Goal: Task Accomplishment & Management: Use online tool/utility

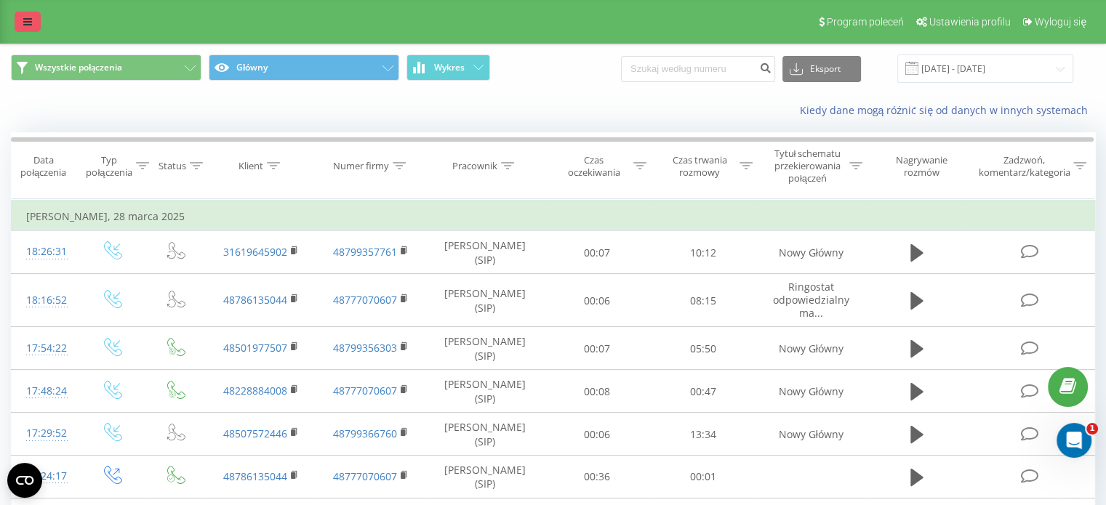
click at [26, 23] on icon at bounding box center [27, 22] width 9 height 10
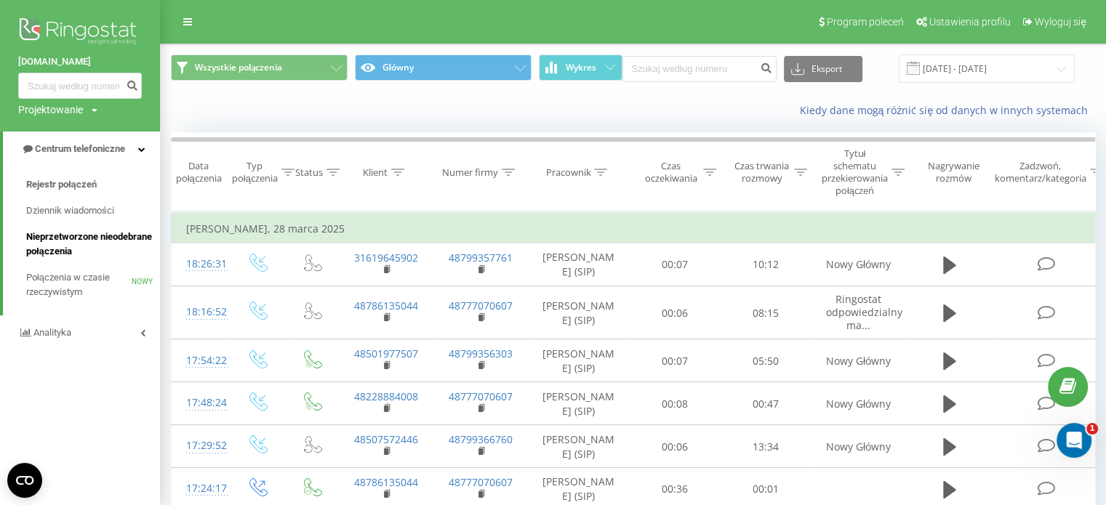
click at [90, 238] on font "Nieprzetworzone nieodebrane połączenia" at bounding box center [89, 243] width 126 height 25
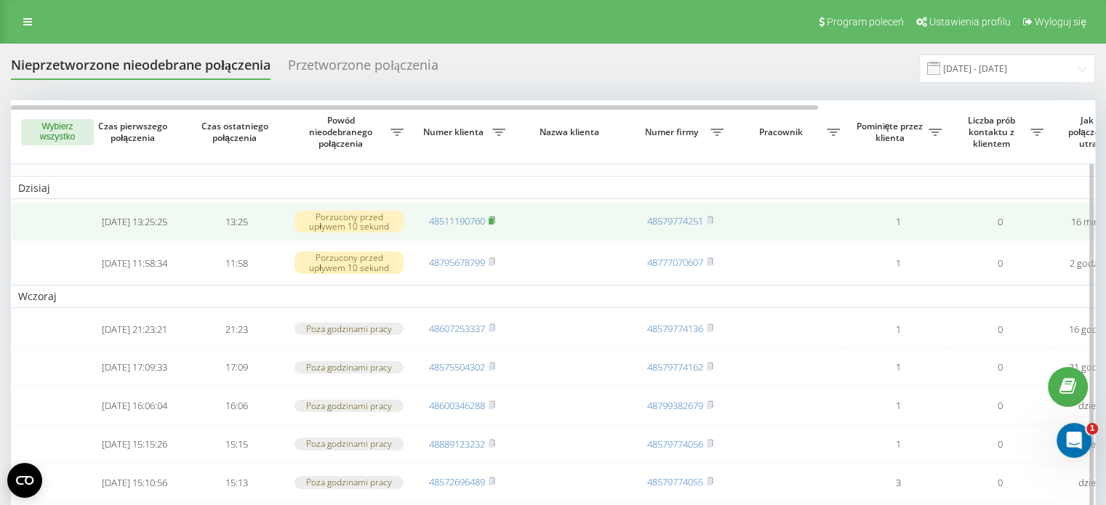
click at [492, 224] on rect at bounding box center [491, 221] width 4 height 7
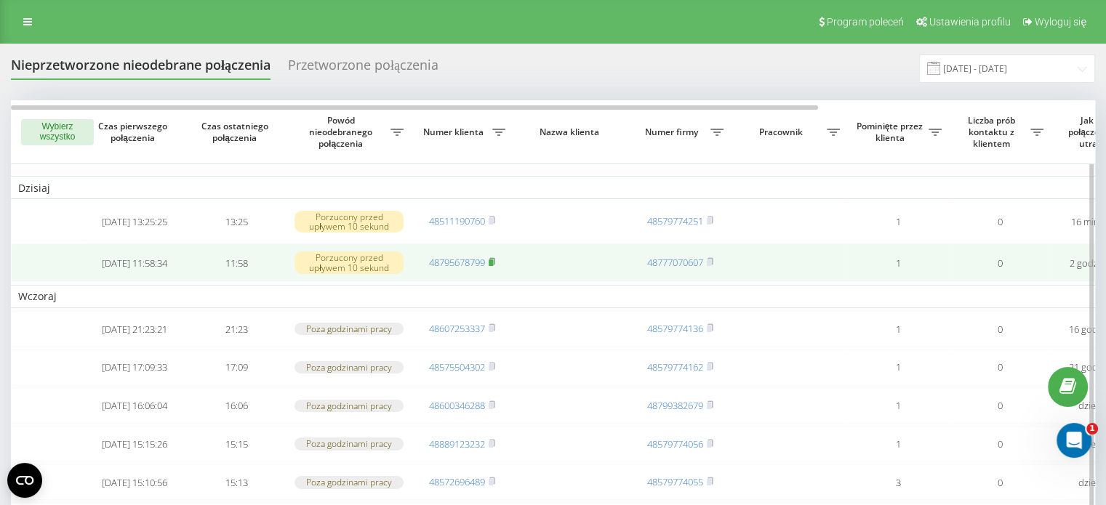
click at [493, 266] on rect at bounding box center [491, 263] width 4 height 7
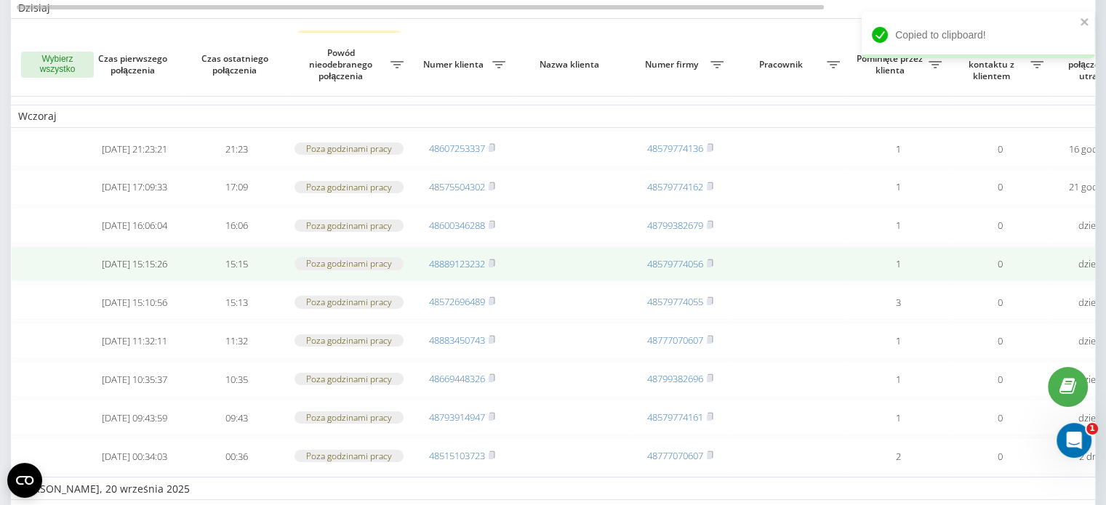
scroll to position [218, 0]
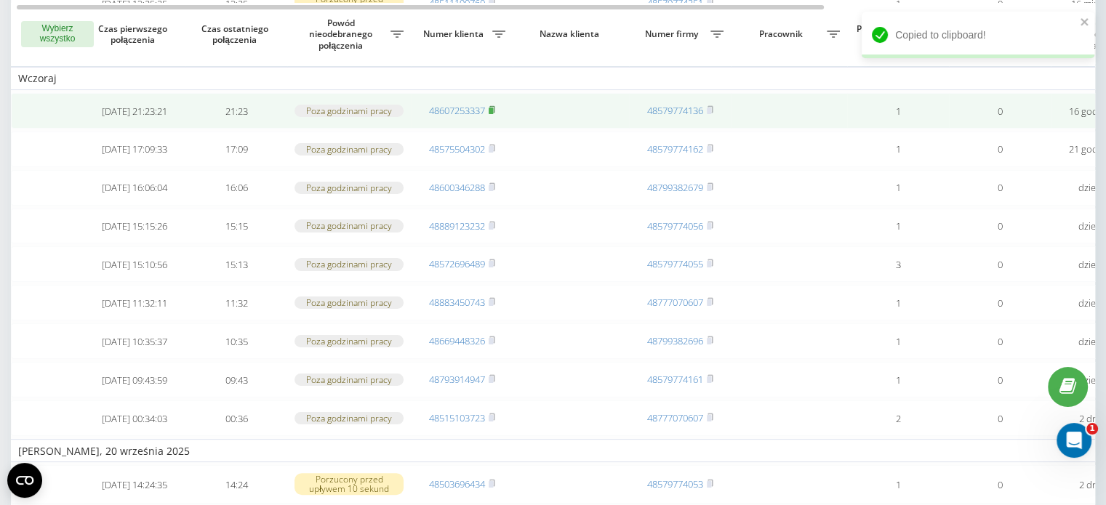
click at [491, 114] on rect at bounding box center [491, 111] width 4 height 7
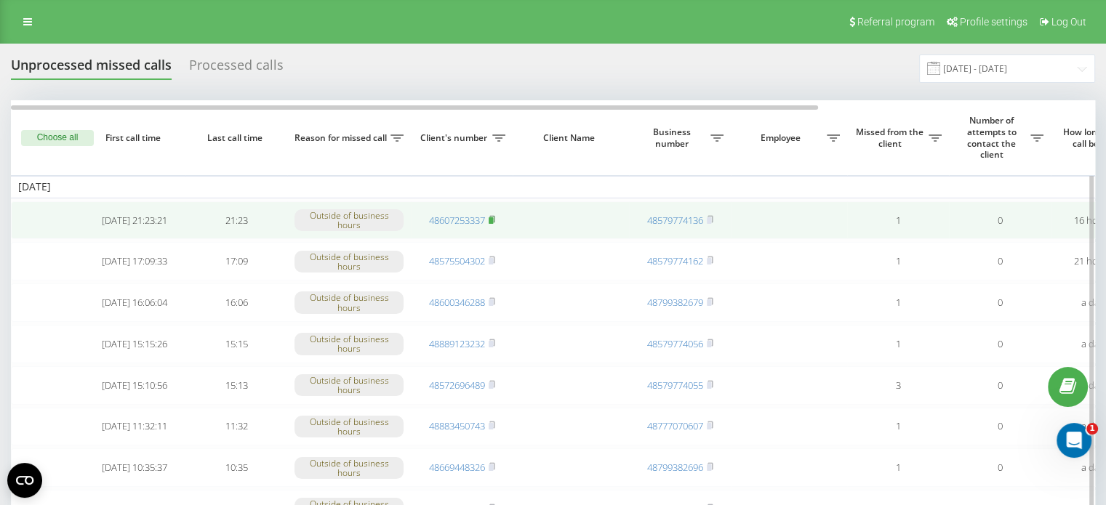
click at [492, 217] on rect at bounding box center [491, 220] width 4 height 7
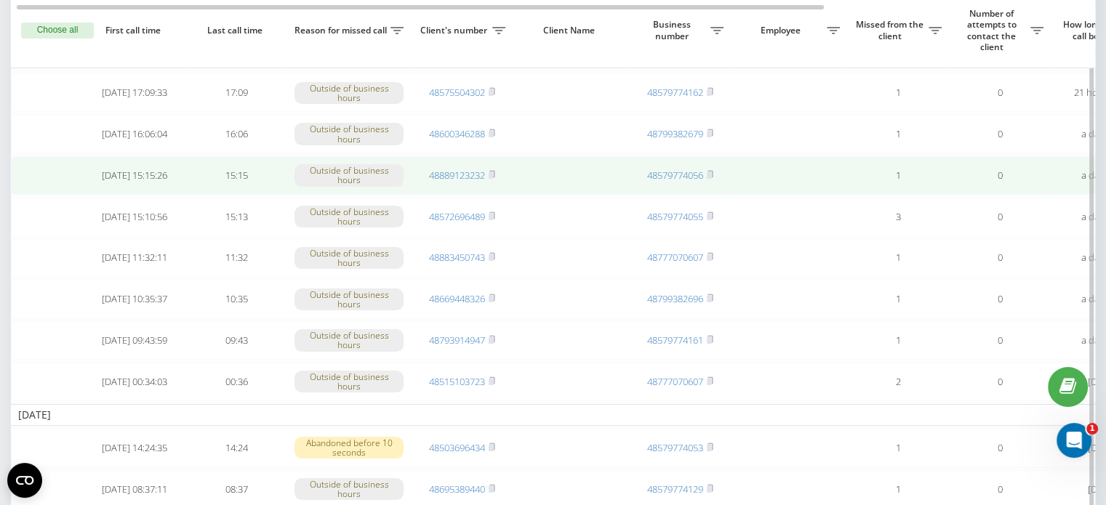
scroll to position [170, 0]
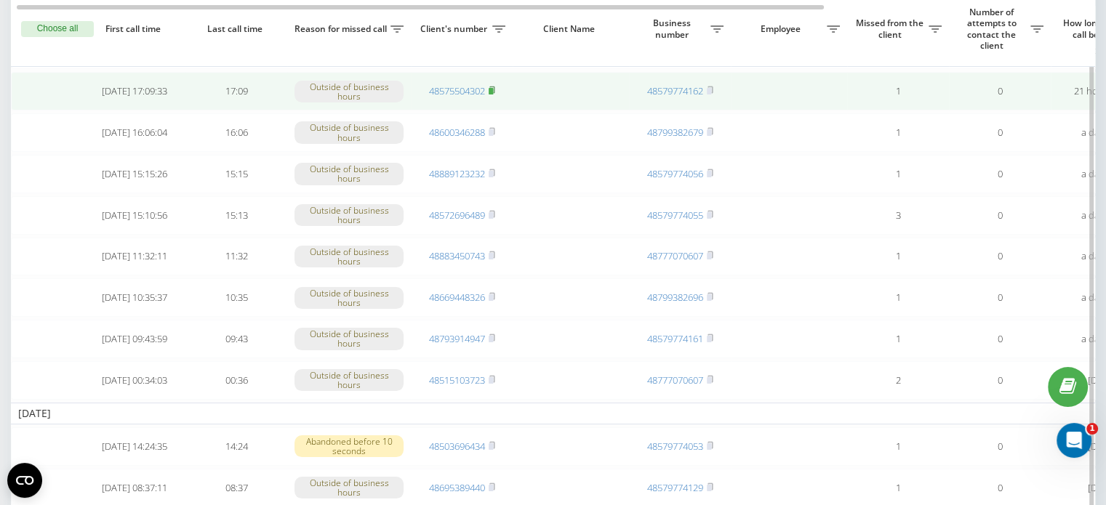
click at [492, 91] on rect at bounding box center [491, 91] width 4 height 7
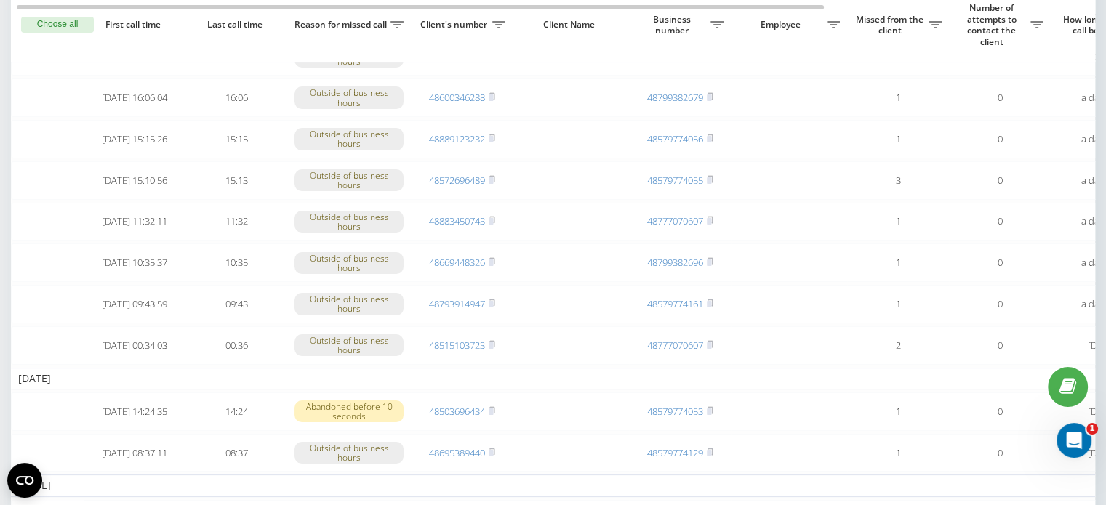
scroll to position [215, 0]
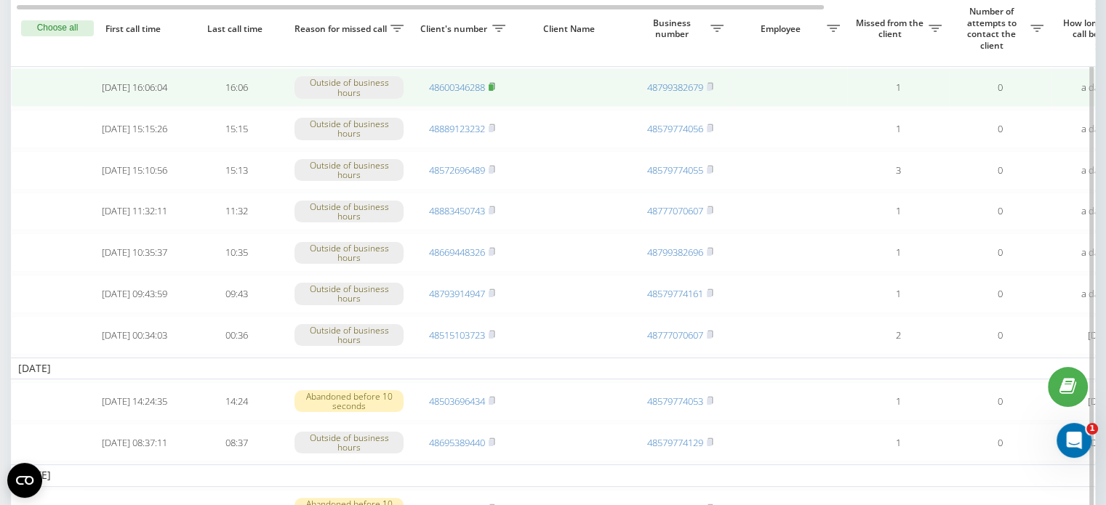
click at [493, 91] on rect at bounding box center [491, 87] width 4 height 7
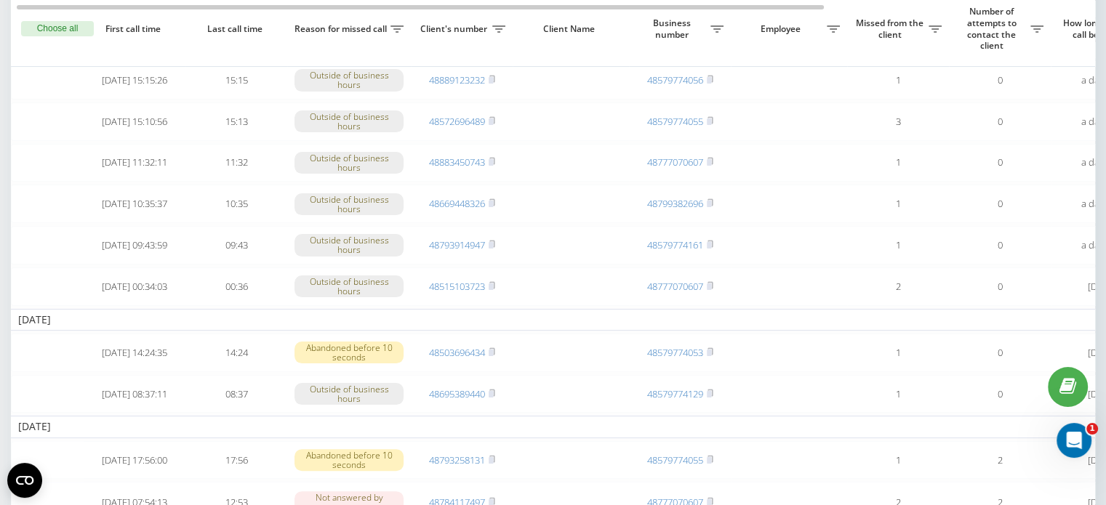
scroll to position [262, 0]
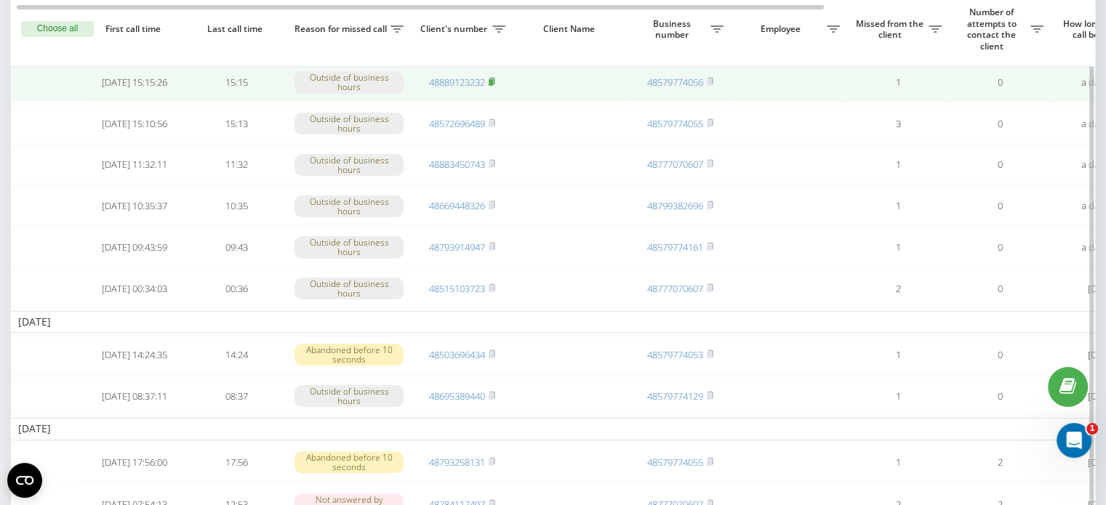
click at [493, 86] on rect at bounding box center [491, 82] width 4 height 7
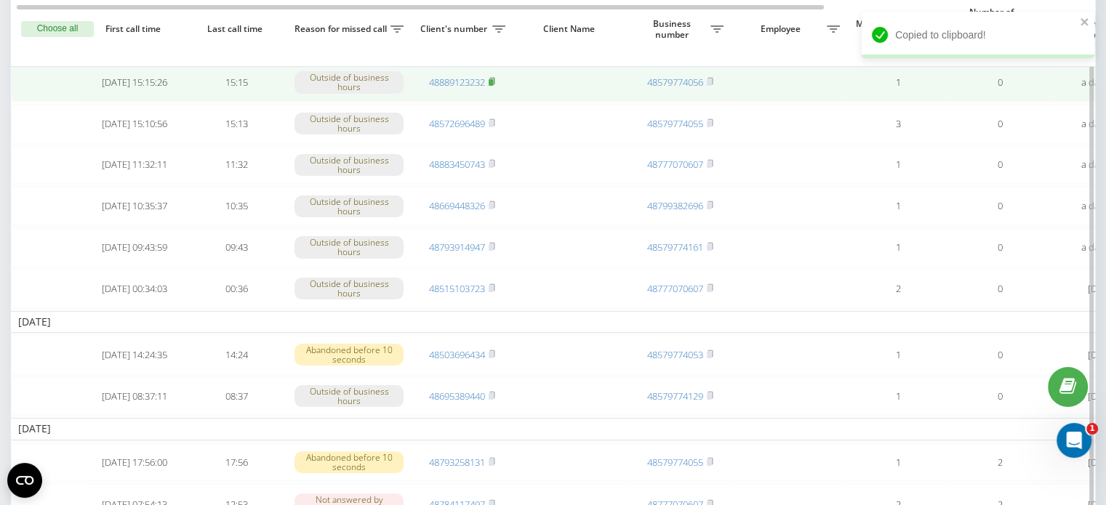
click at [491, 86] on rect at bounding box center [491, 82] width 4 height 7
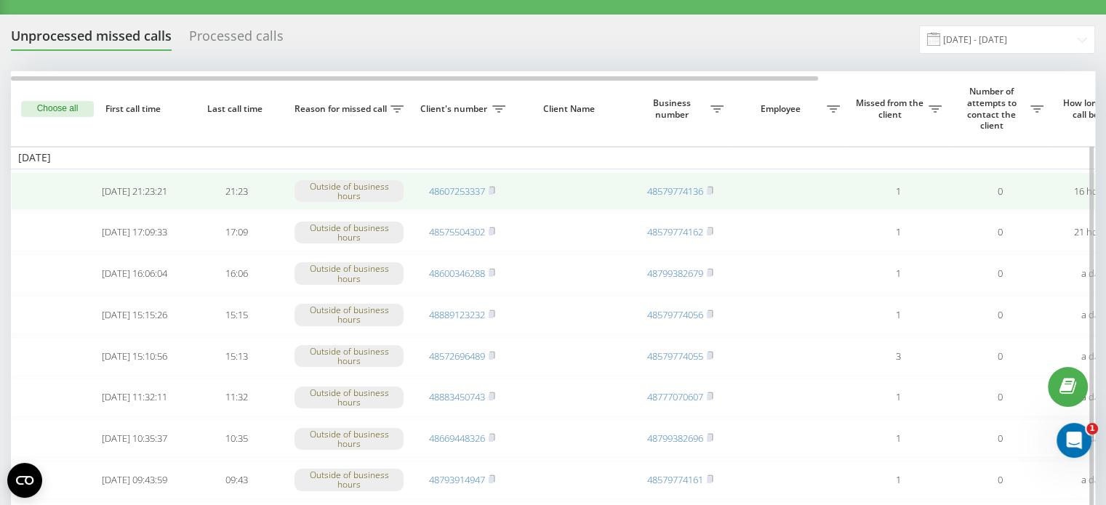
scroll to position [0, 0]
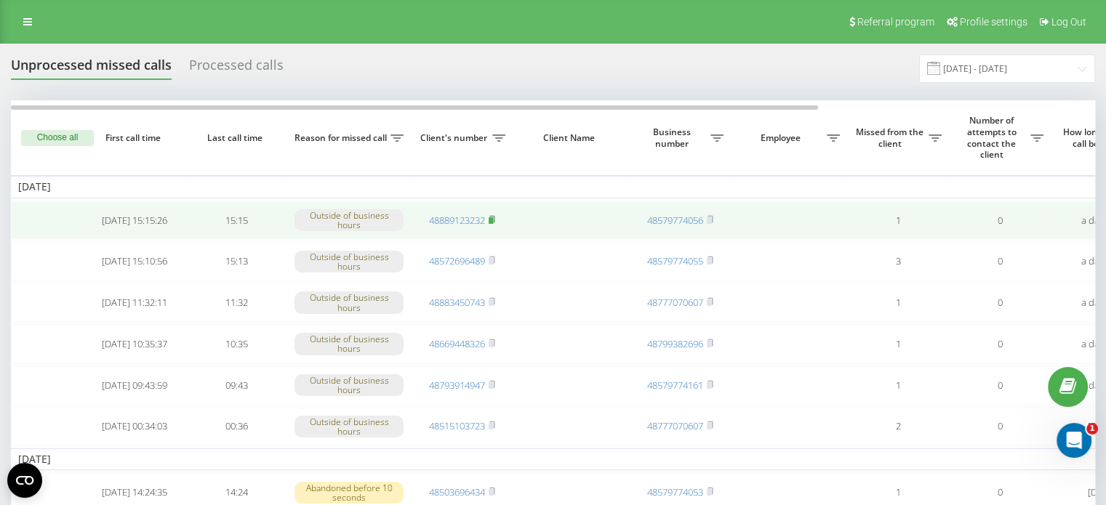
click at [491, 221] on rect at bounding box center [491, 220] width 4 height 7
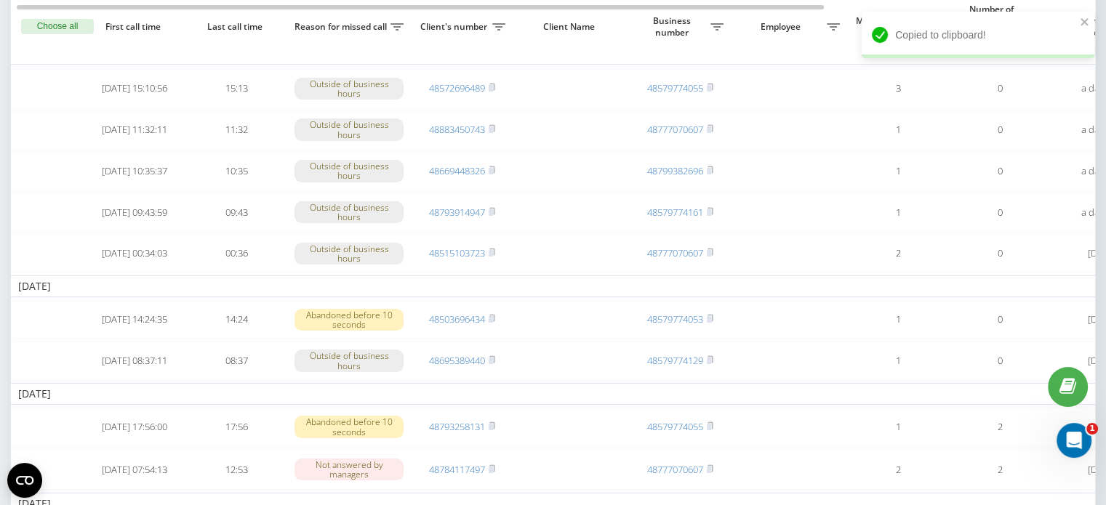
scroll to position [171, 0]
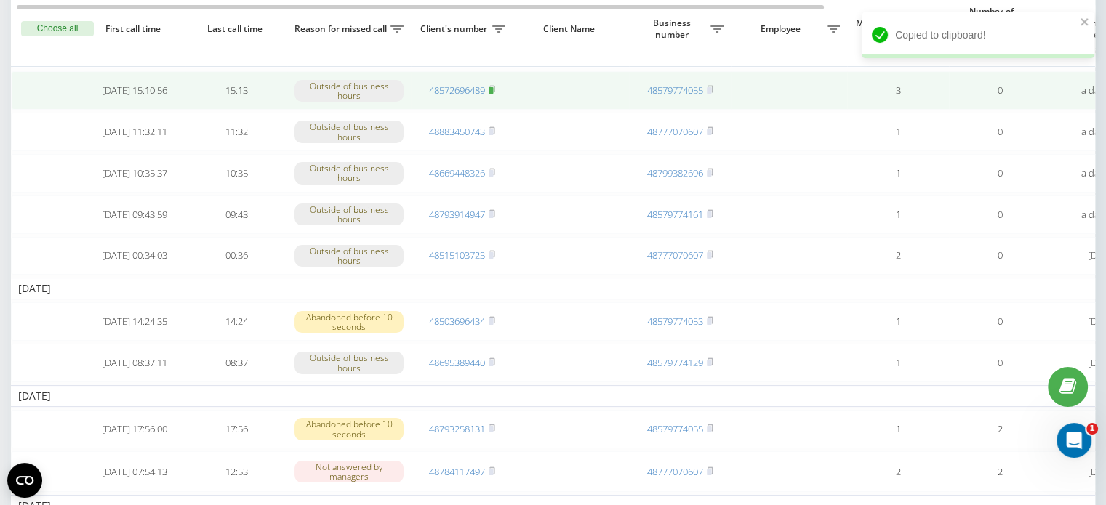
click at [491, 92] on rect at bounding box center [491, 90] width 4 height 7
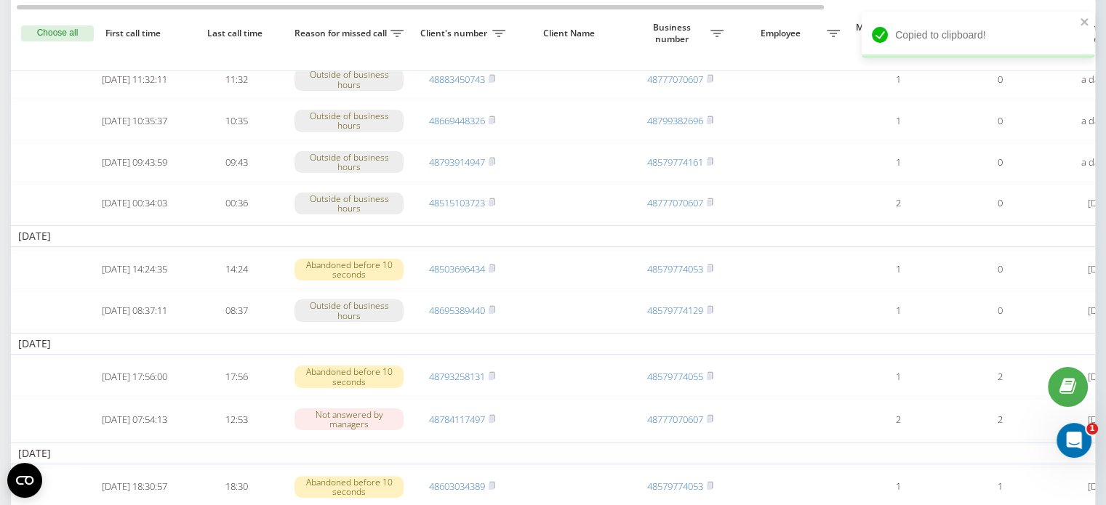
scroll to position [221, 0]
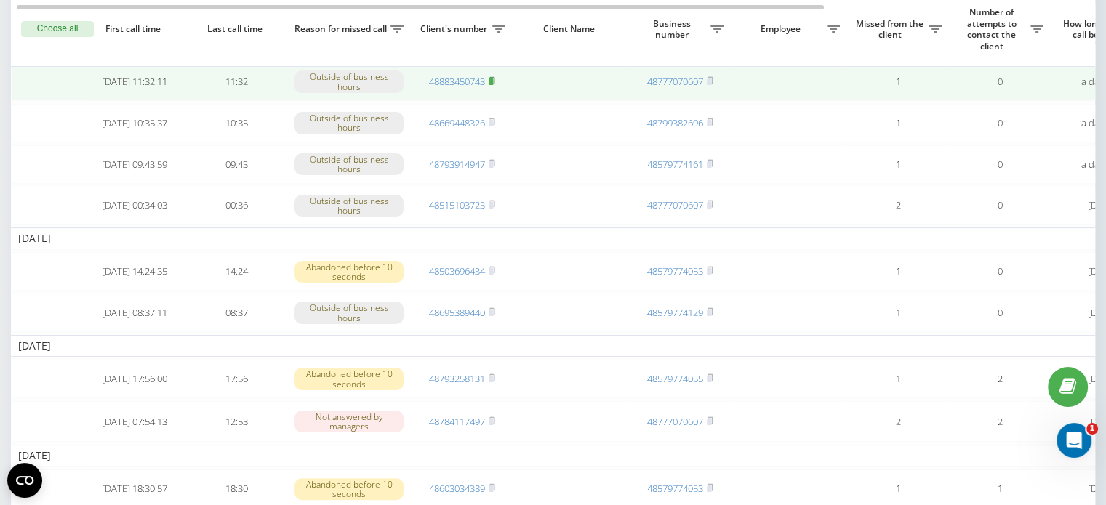
click at [491, 84] on rect at bounding box center [491, 82] width 4 height 7
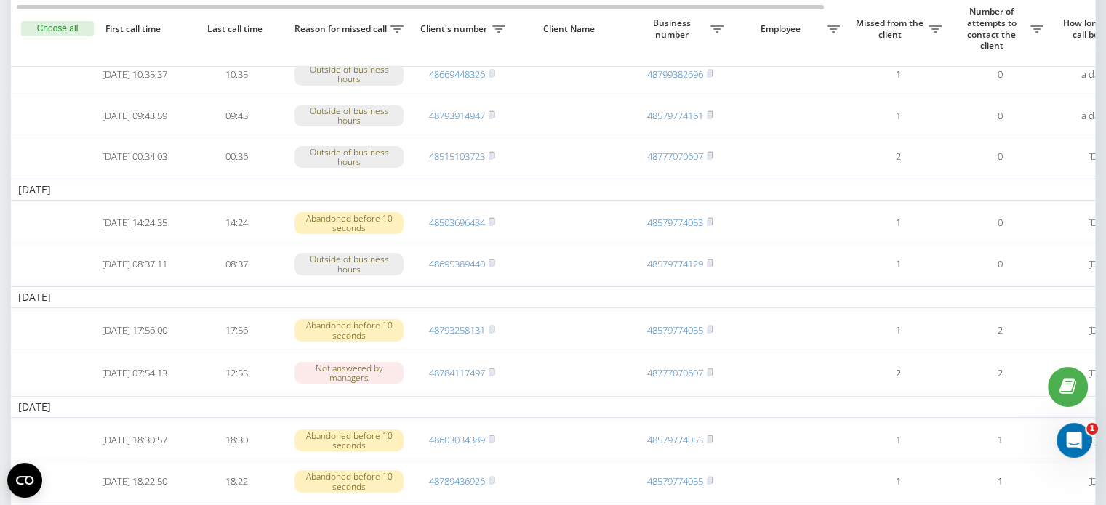
scroll to position [268, 0]
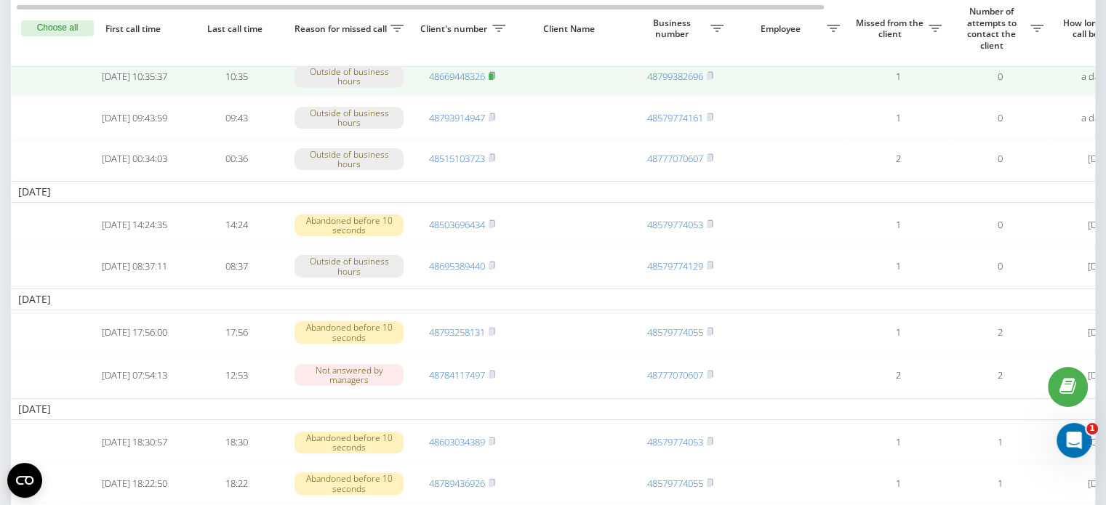
click at [493, 80] on rect at bounding box center [491, 76] width 4 height 7
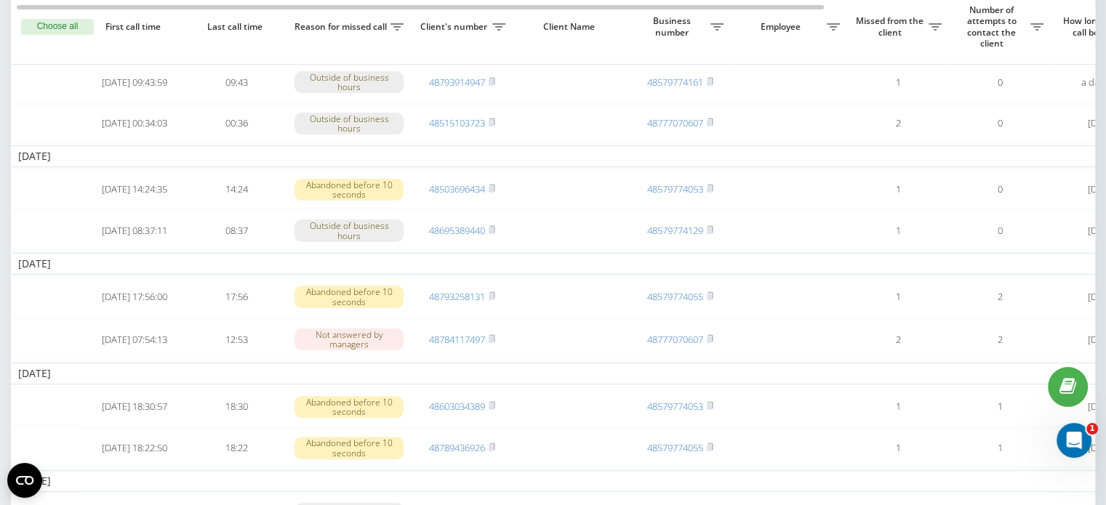
scroll to position [295, 0]
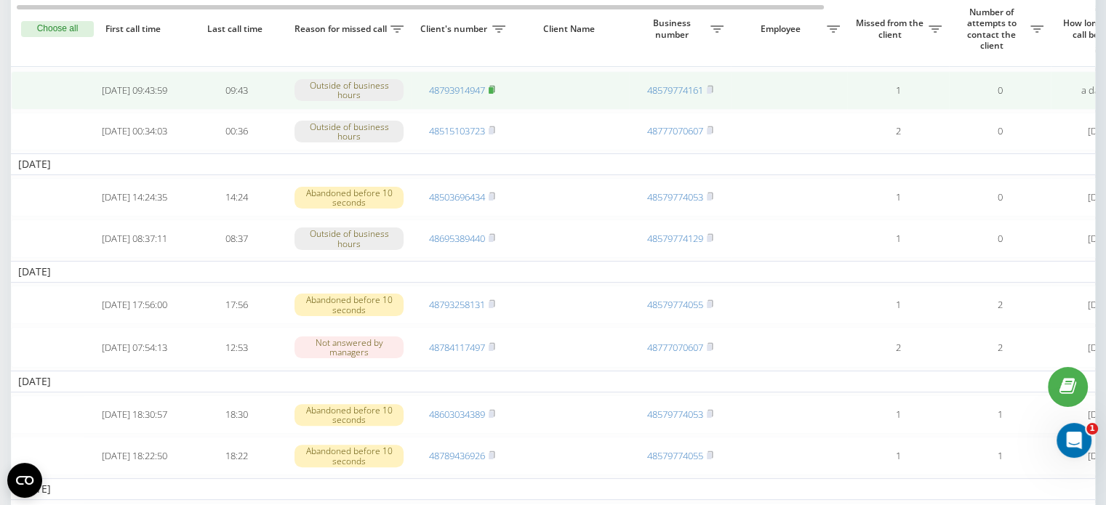
click at [493, 94] on rect at bounding box center [491, 90] width 4 height 7
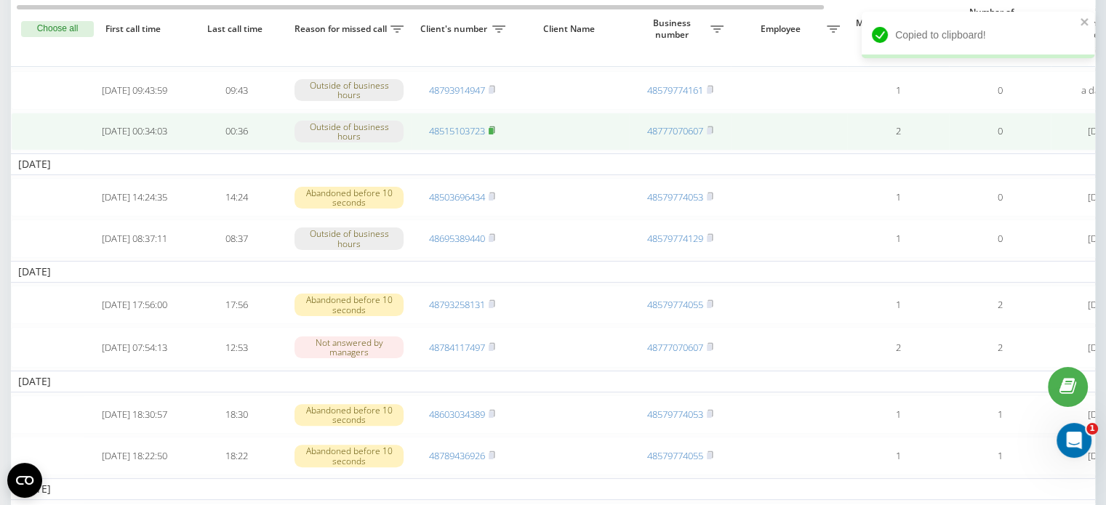
click at [491, 134] on rect at bounding box center [491, 131] width 4 height 7
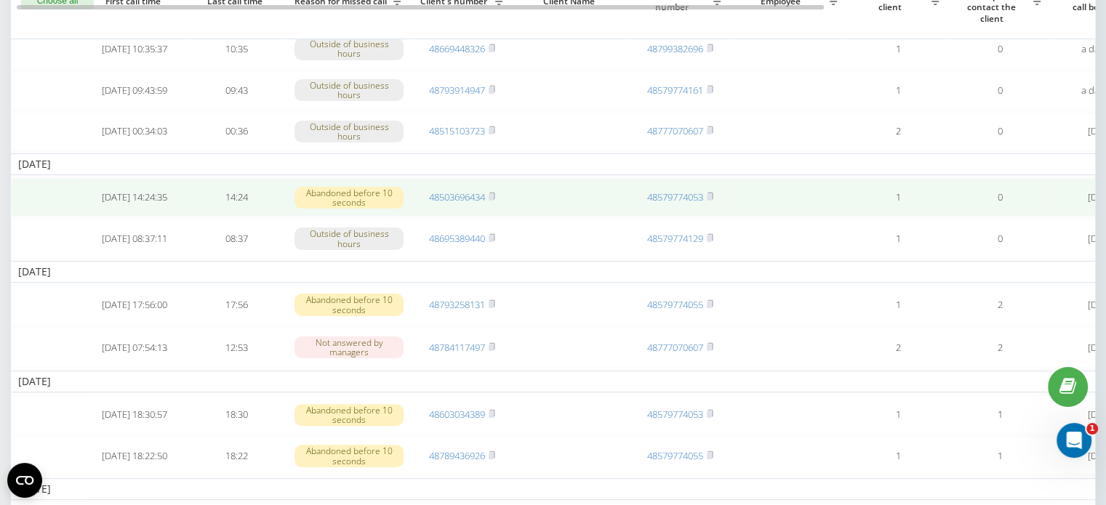
scroll to position [222, 0]
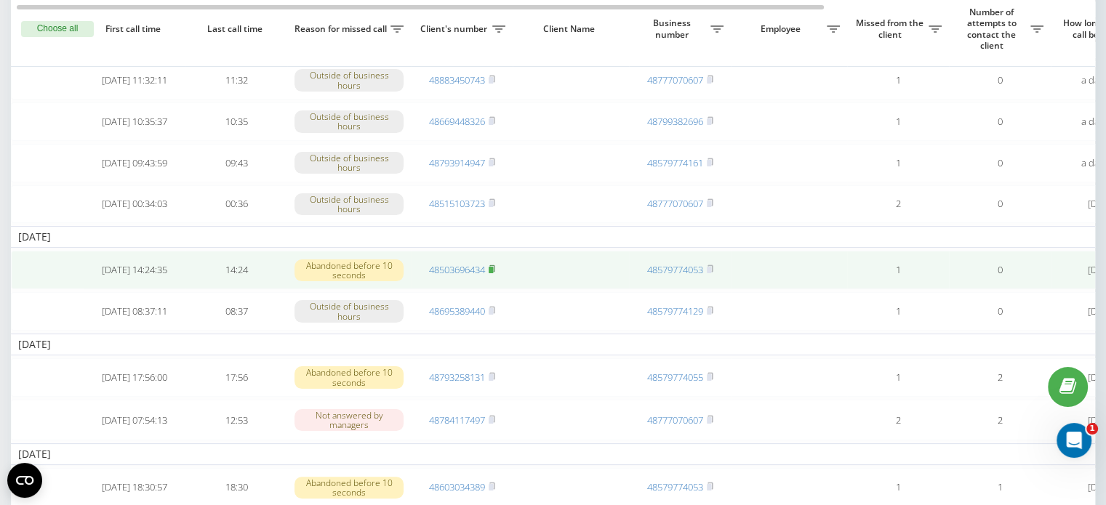
click at [489, 273] on icon at bounding box center [492, 269] width 7 height 9
